Goal: Entertainment & Leisure: Consume media (video, audio)

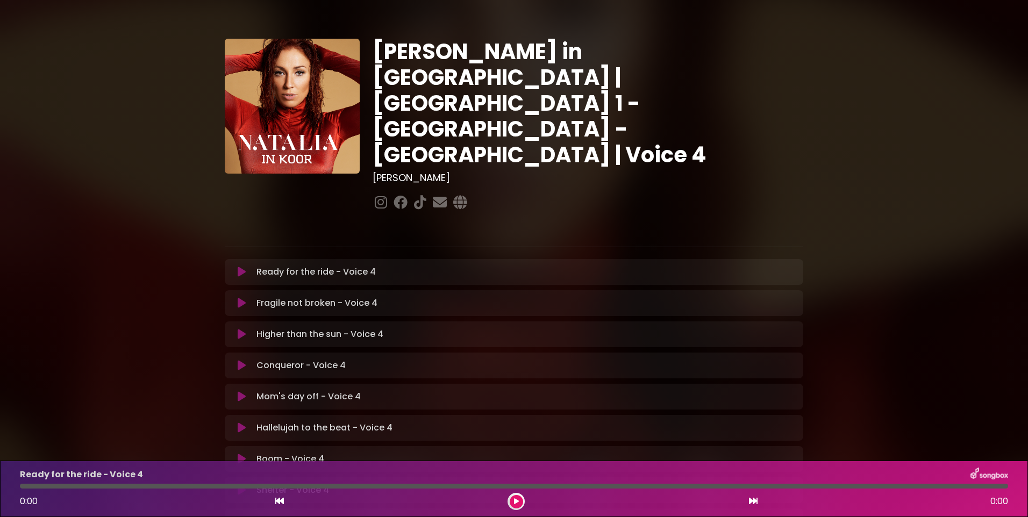
click at [239, 360] on icon at bounding box center [242, 365] width 8 height 11
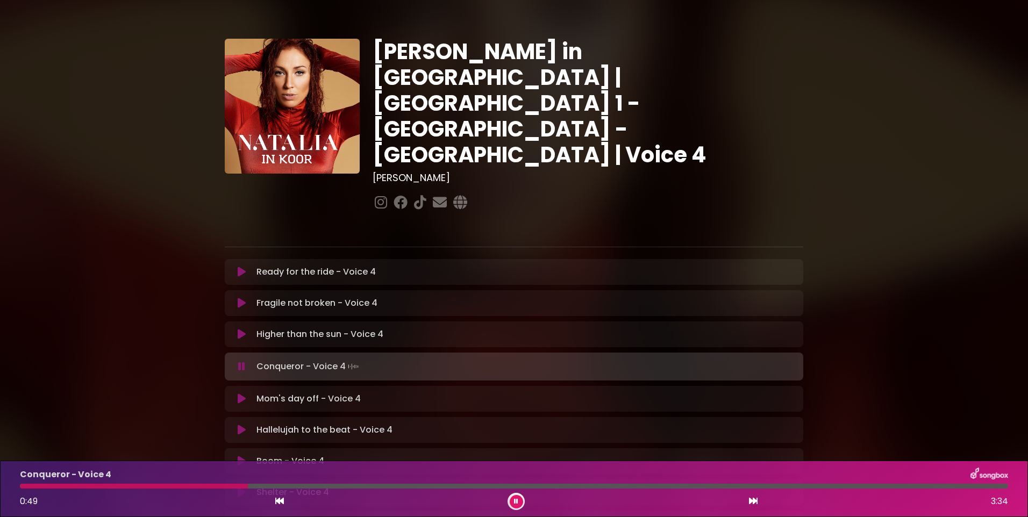
click at [139, 320] on div "[PERSON_NAME] in [GEOGRAPHIC_DATA] | [GEOGRAPHIC_DATA] 1 - [GEOGRAPHIC_DATA] - …" at bounding box center [514, 331] width 1028 height 636
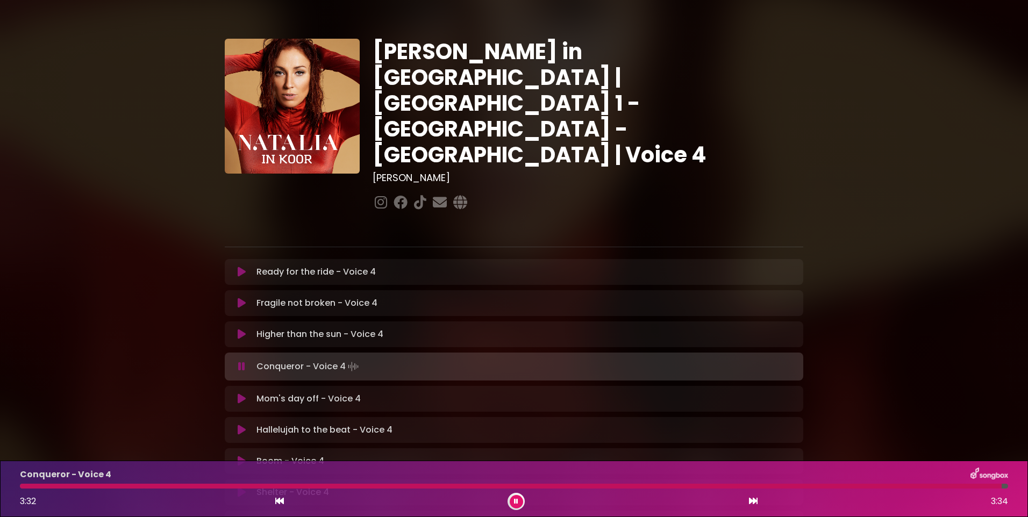
scroll to position [54, 0]
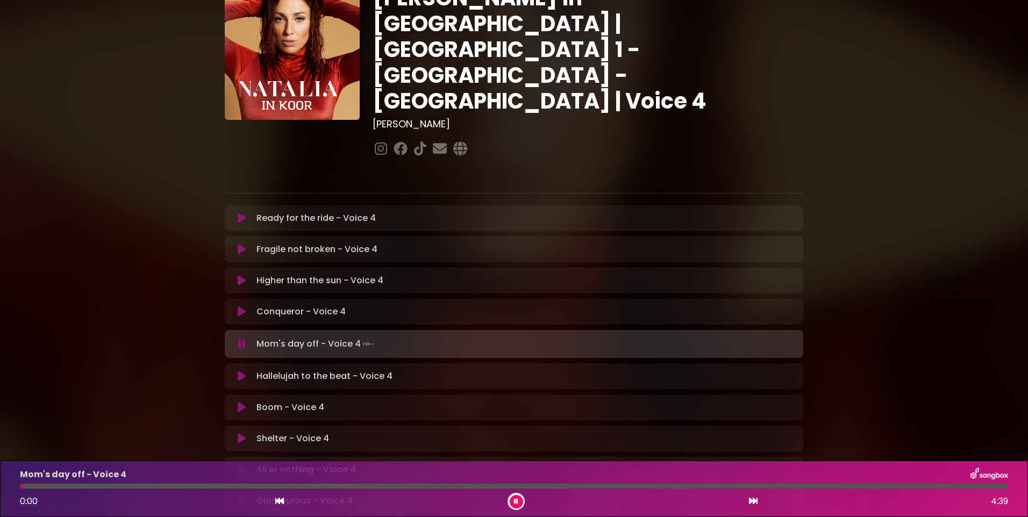
click at [240, 402] on icon at bounding box center [242, 407] width 8 height 11
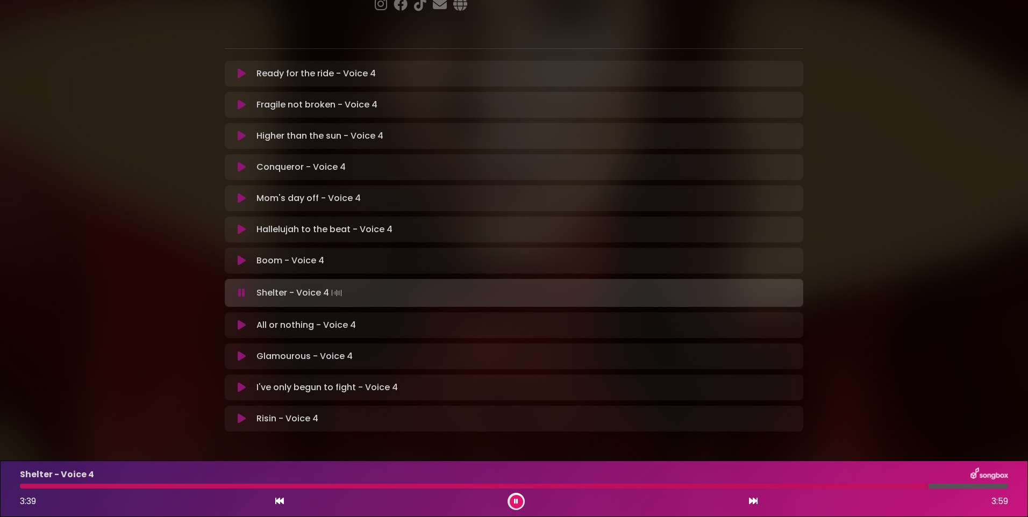
scroll to position [0, 0]
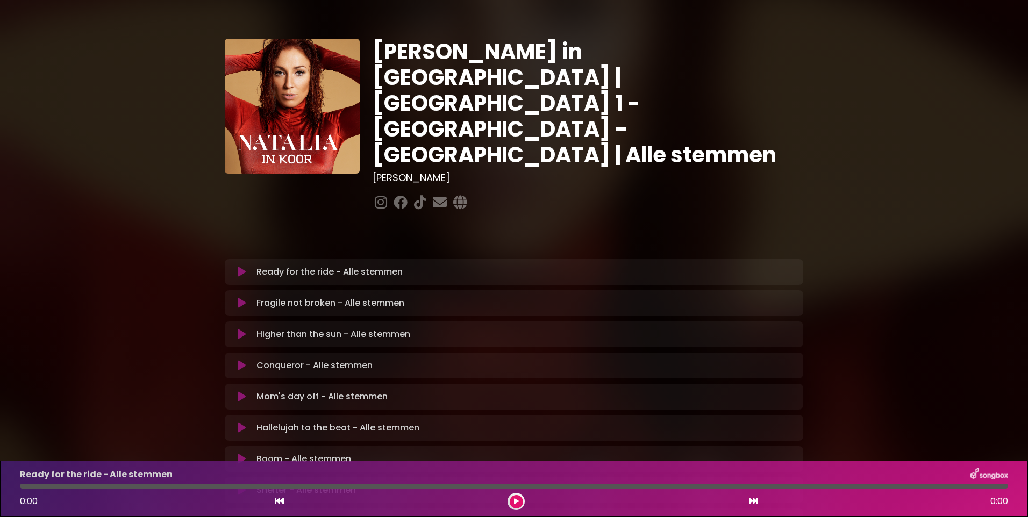
click at [239, 267] on icon at bounding box center [242, 272] width 8 height 11
